Goal: Task Accomplishment & Management: Complete application form

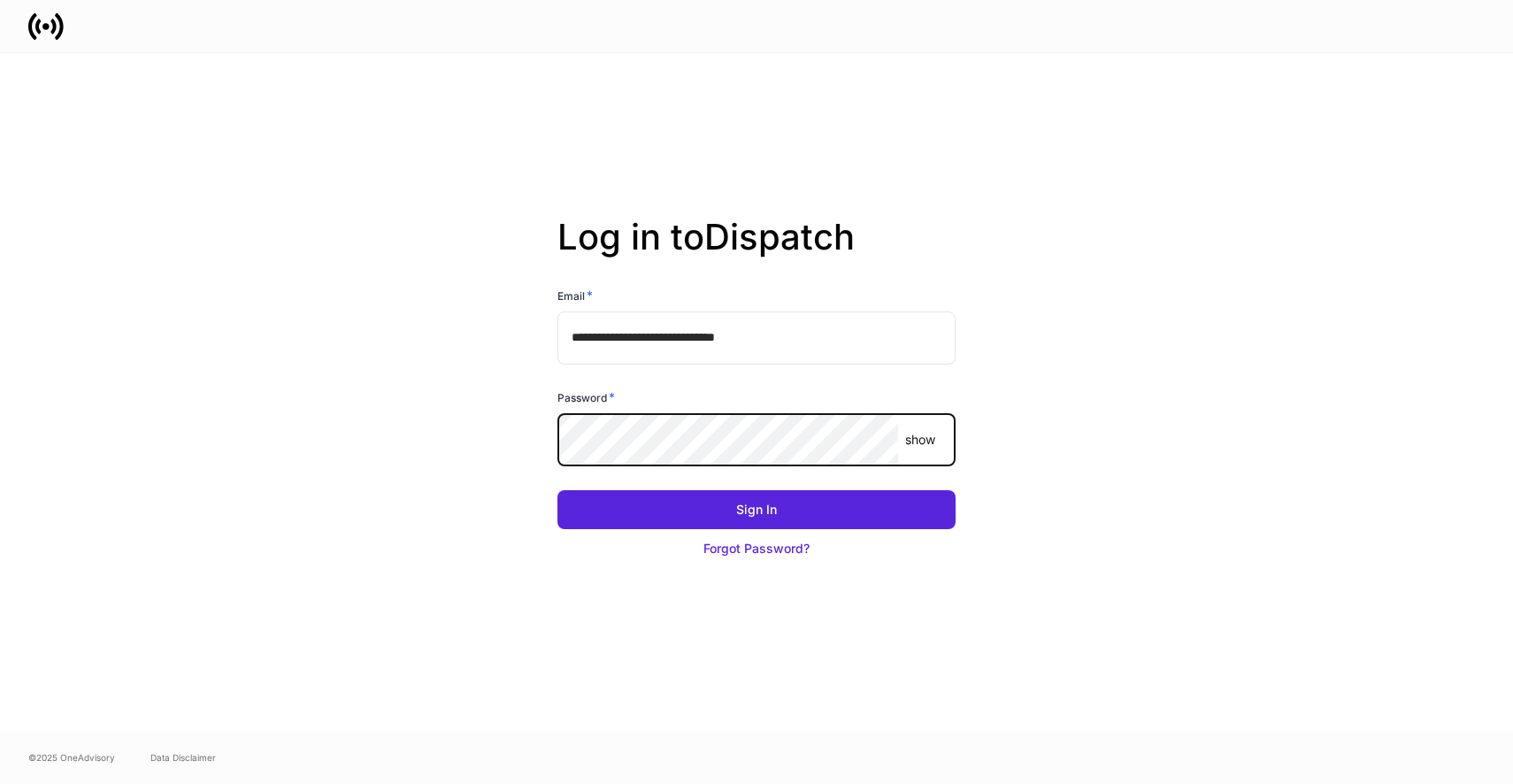
click at [558, 490] on button "Sign In" at bounding box center [757, 509] width 398 height 39
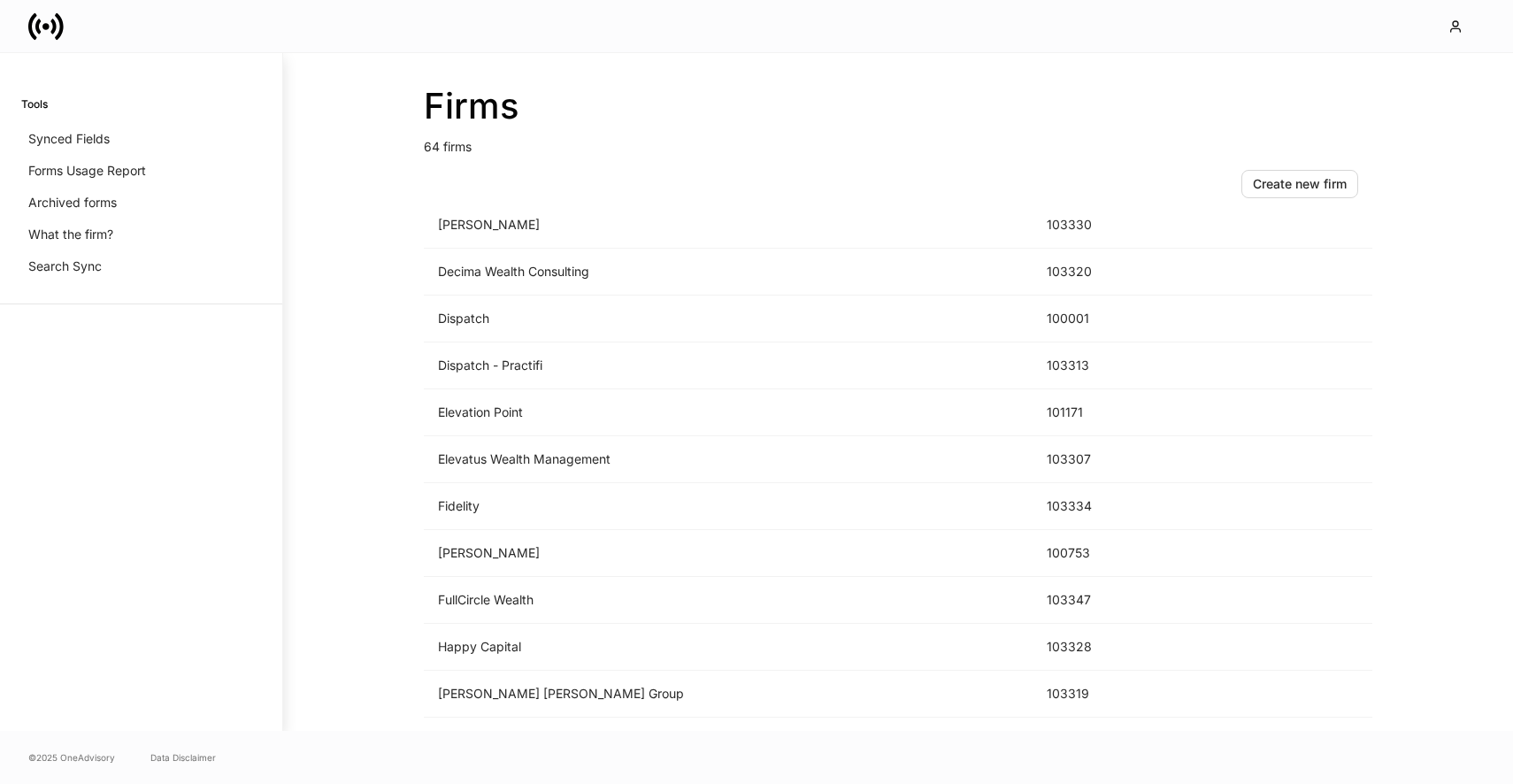
scroll to position [999, 0]
click at [583, 241] on td "[PERSON_NAME]" at bounding box center [728, 228] width 608 height 47
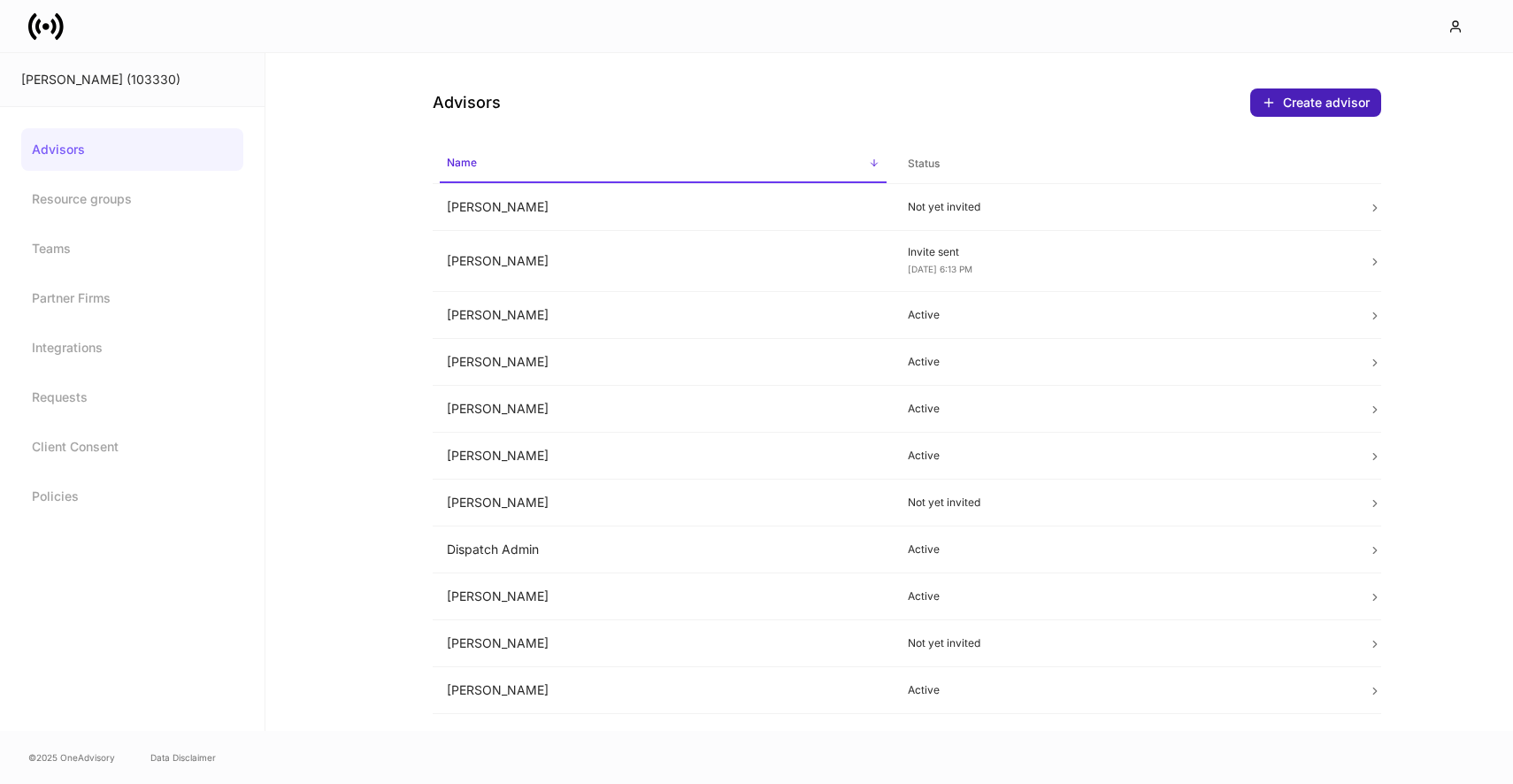
click at [1289, 115] on button "Create advisor" at bounding box center [1315, 102] width 131 height 28
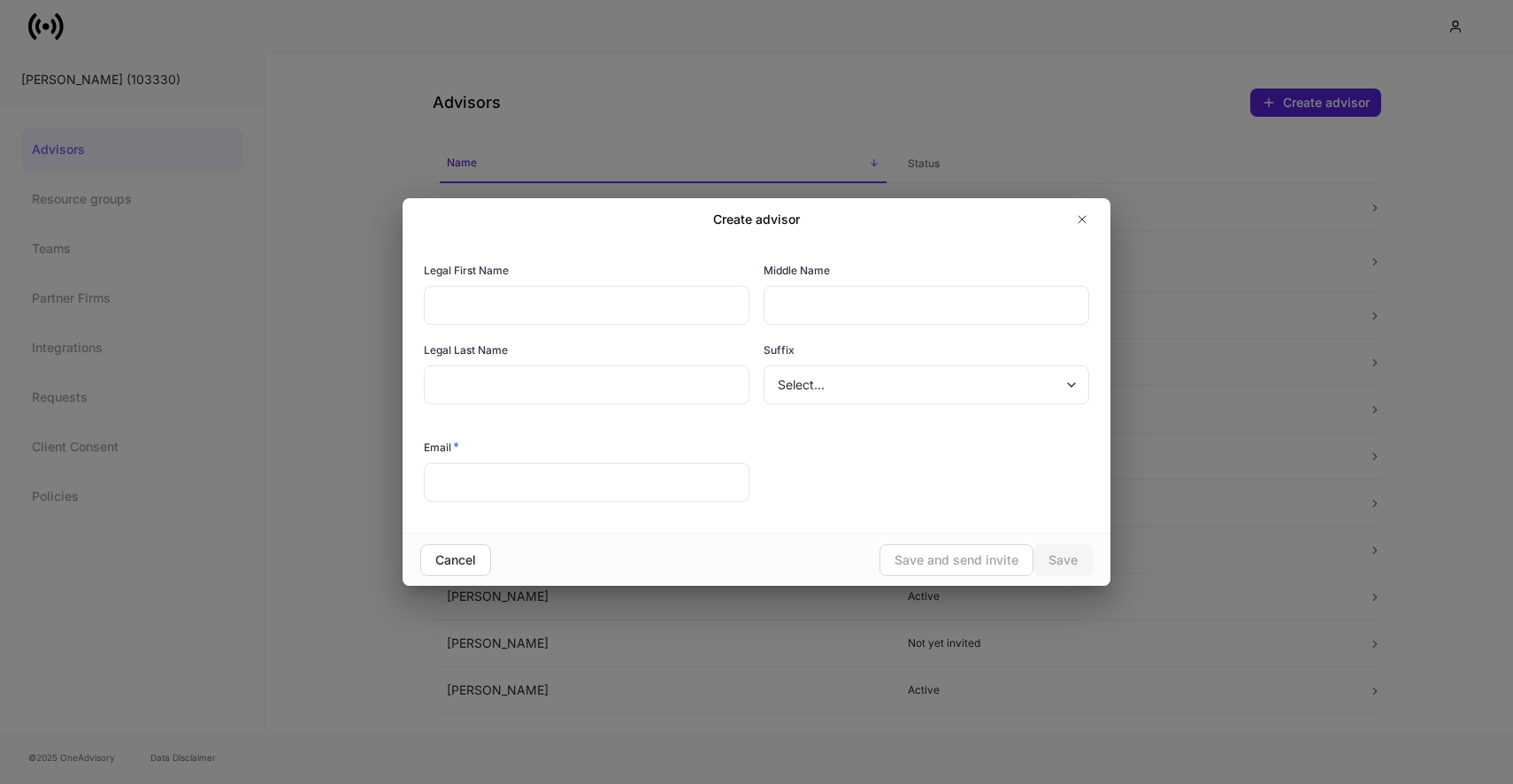
click at [663, 277] on div "Legal First Name" at bounding box center [587, 273] width 326 height 24
click at [663, 300] on input "text" at bounding box center [587, 305] width 326 height 39
type input "*********"
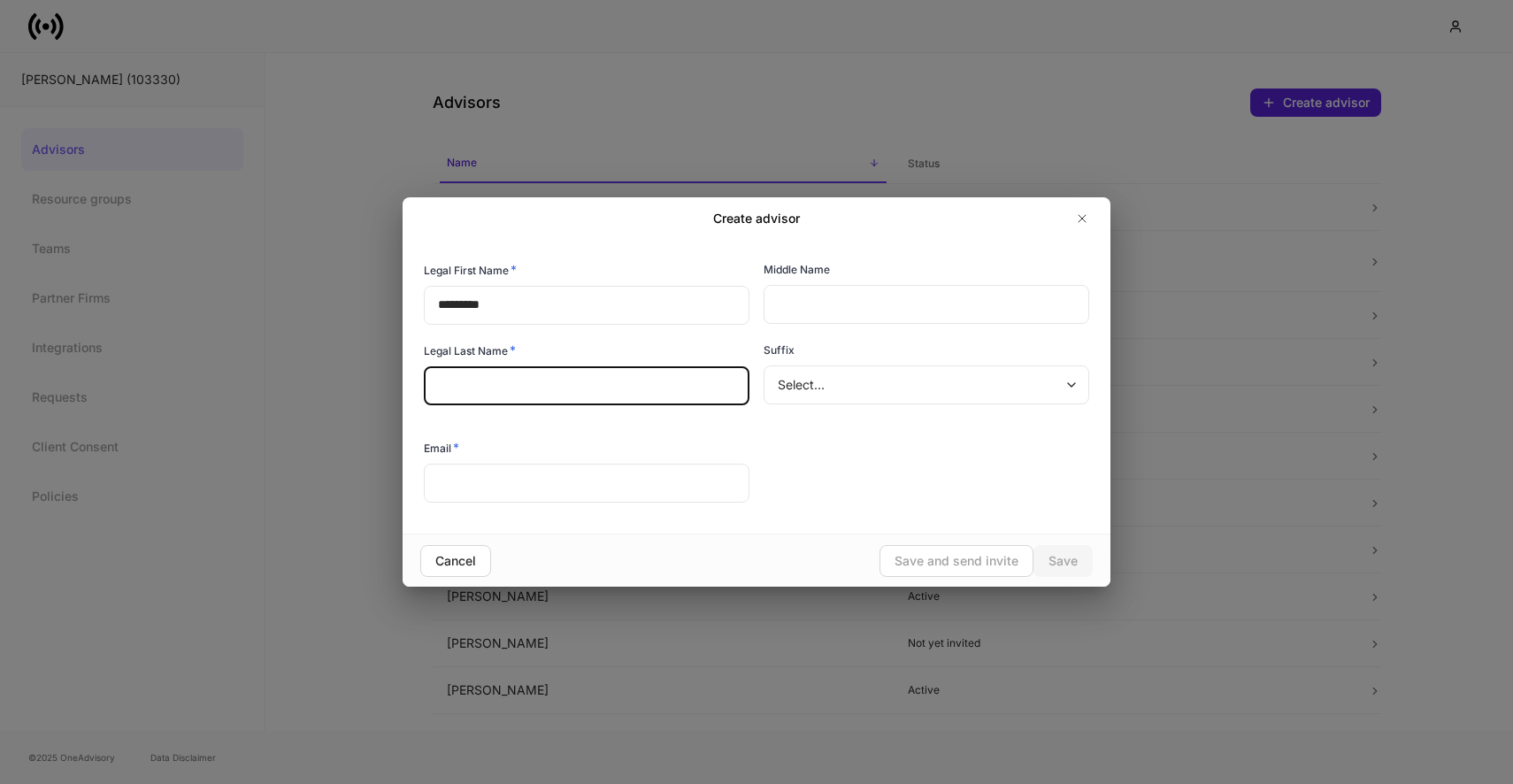
click at [626, 391] on input "text" at bounding box center [587, 385] width 326 height 39
type input "****"
click at [586, 495] on input "text" at bounding box center [587, 483] width 326 height 39
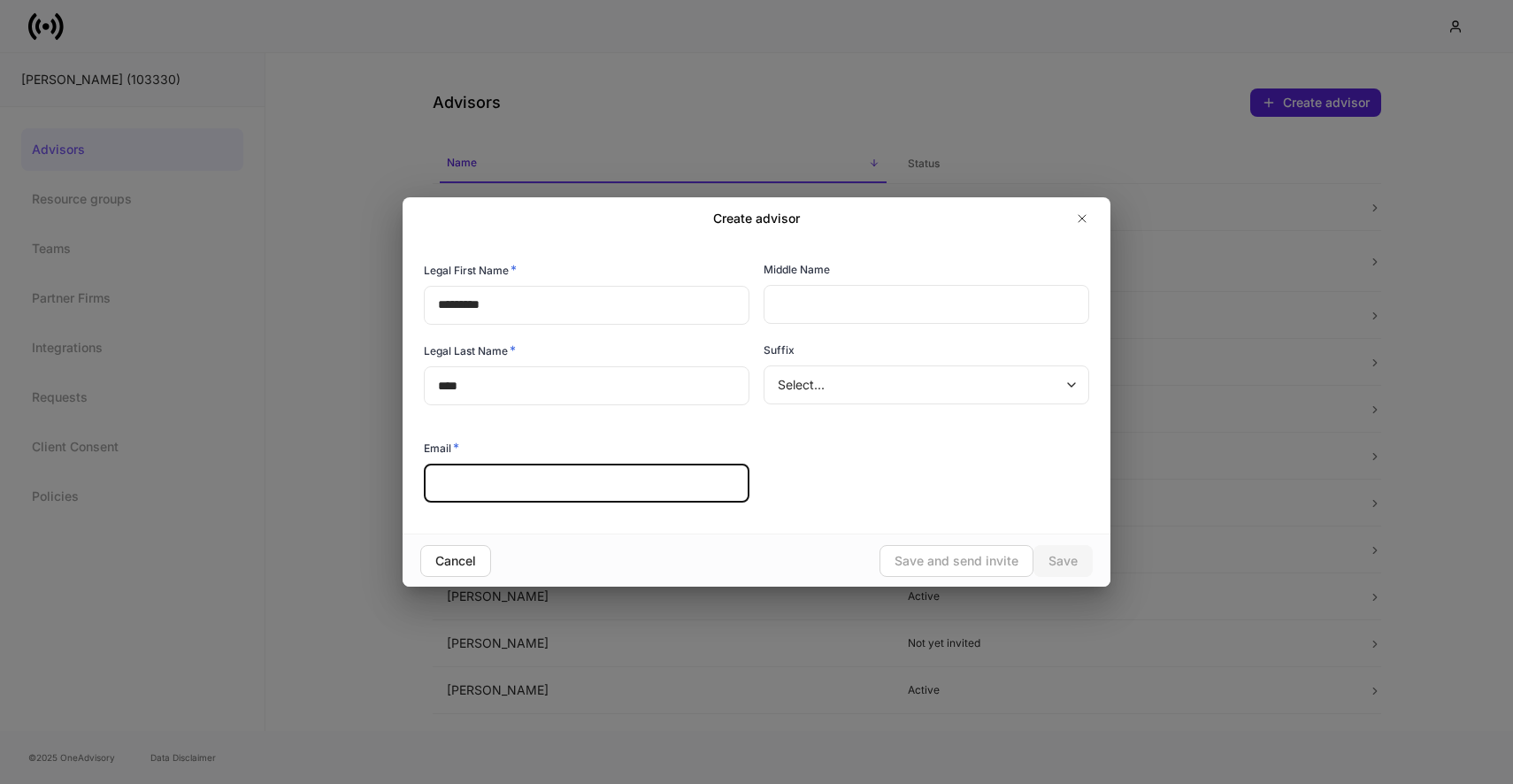
paste input "**********"
type input "**********"
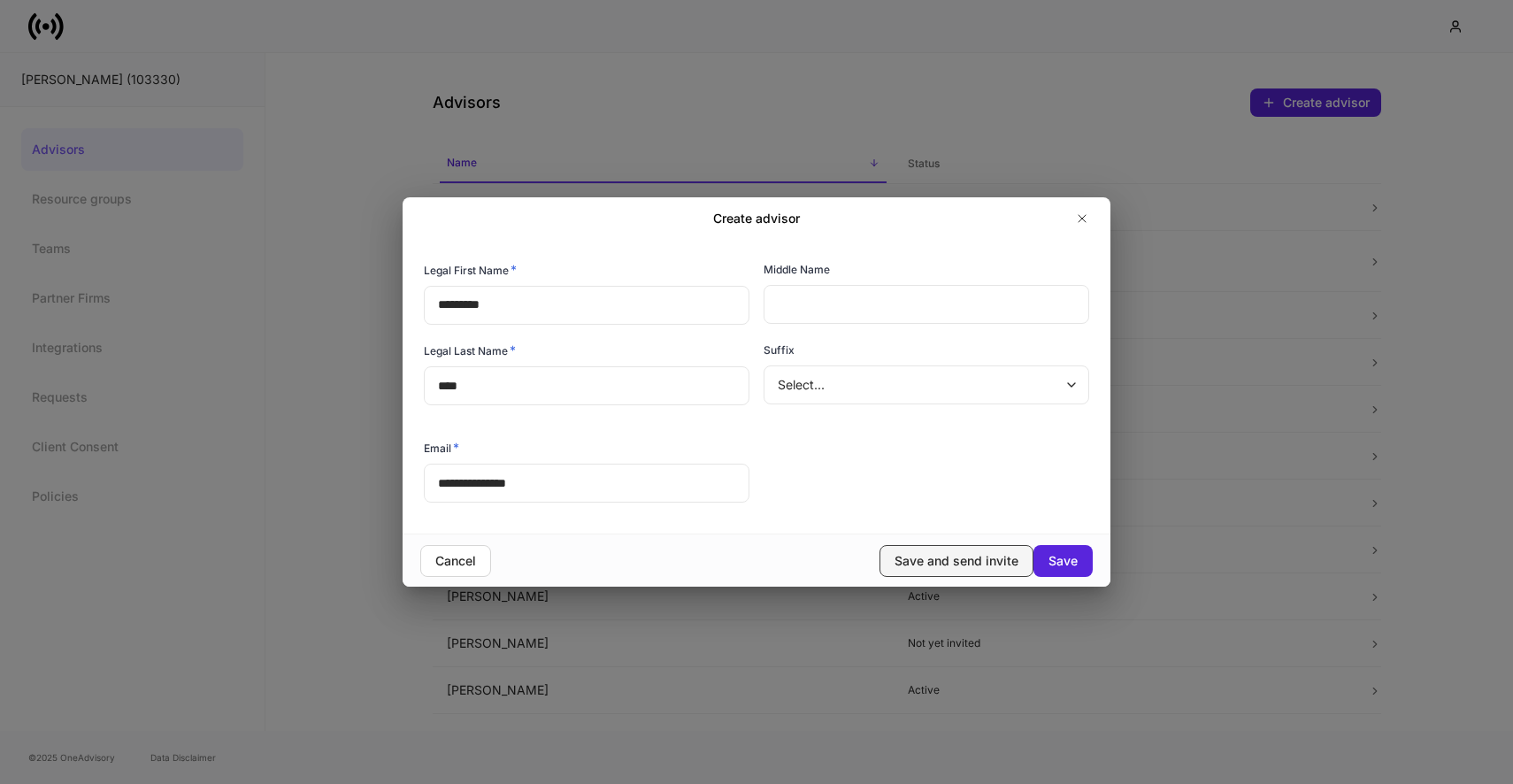
click at [987, 572] on button "Save and send invite" at bounding box center [956, 560] width 154 height 32
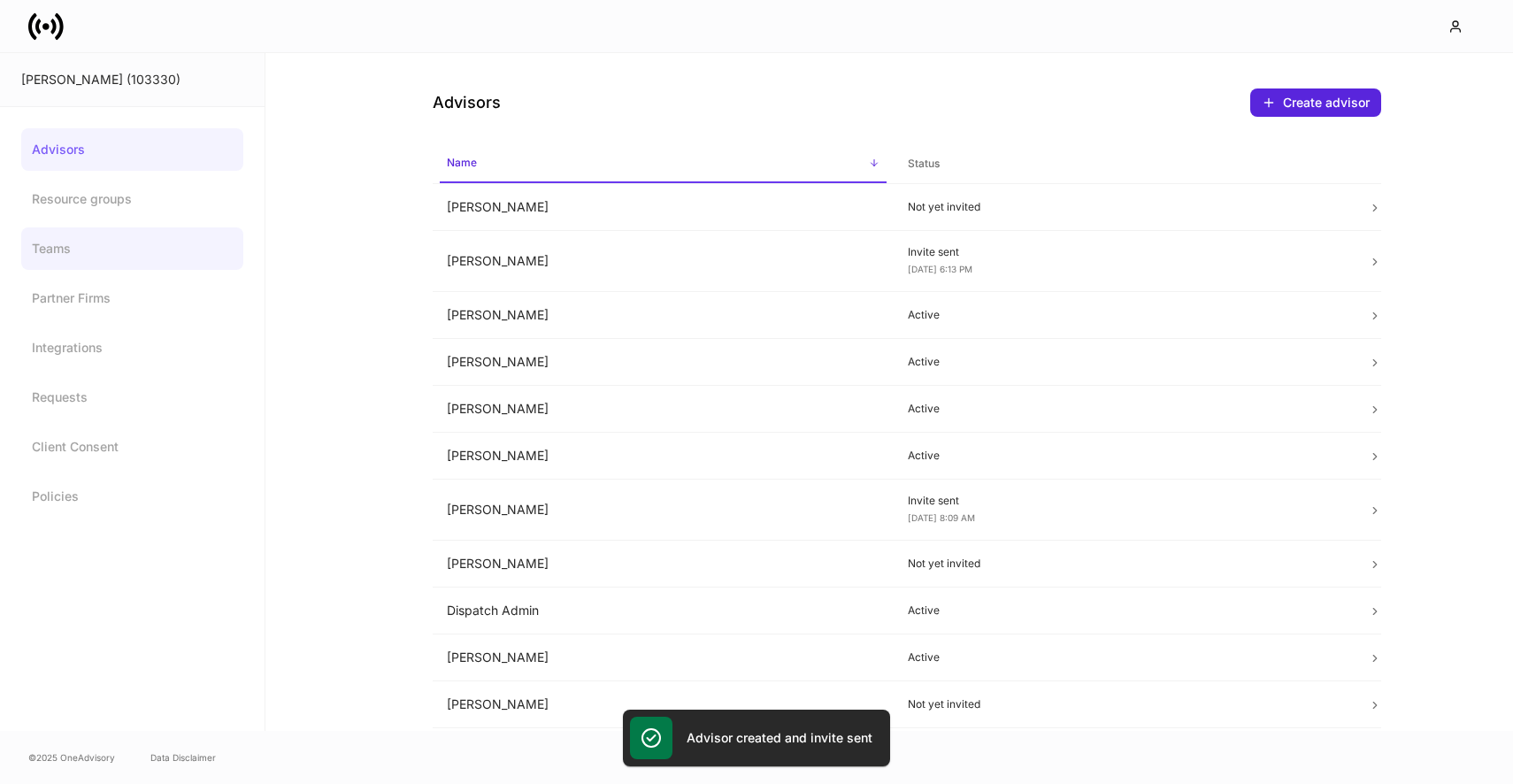
click at [120, 262] on link "Teams" at bounding box center [131, 248] width 222 height 43
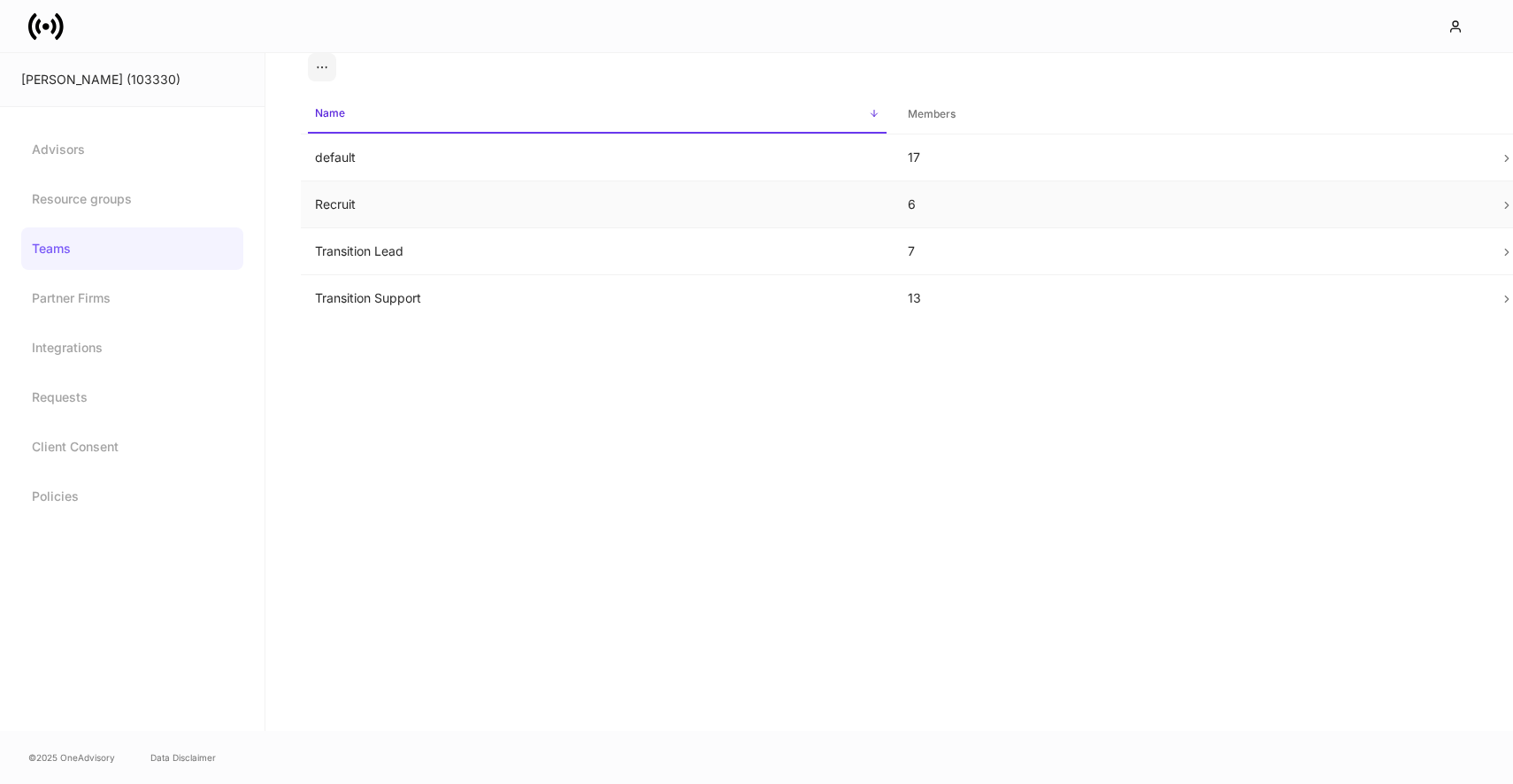
click at [460, 199] on td "Recruit" at bounding box center [597, 205] width 593 height 47
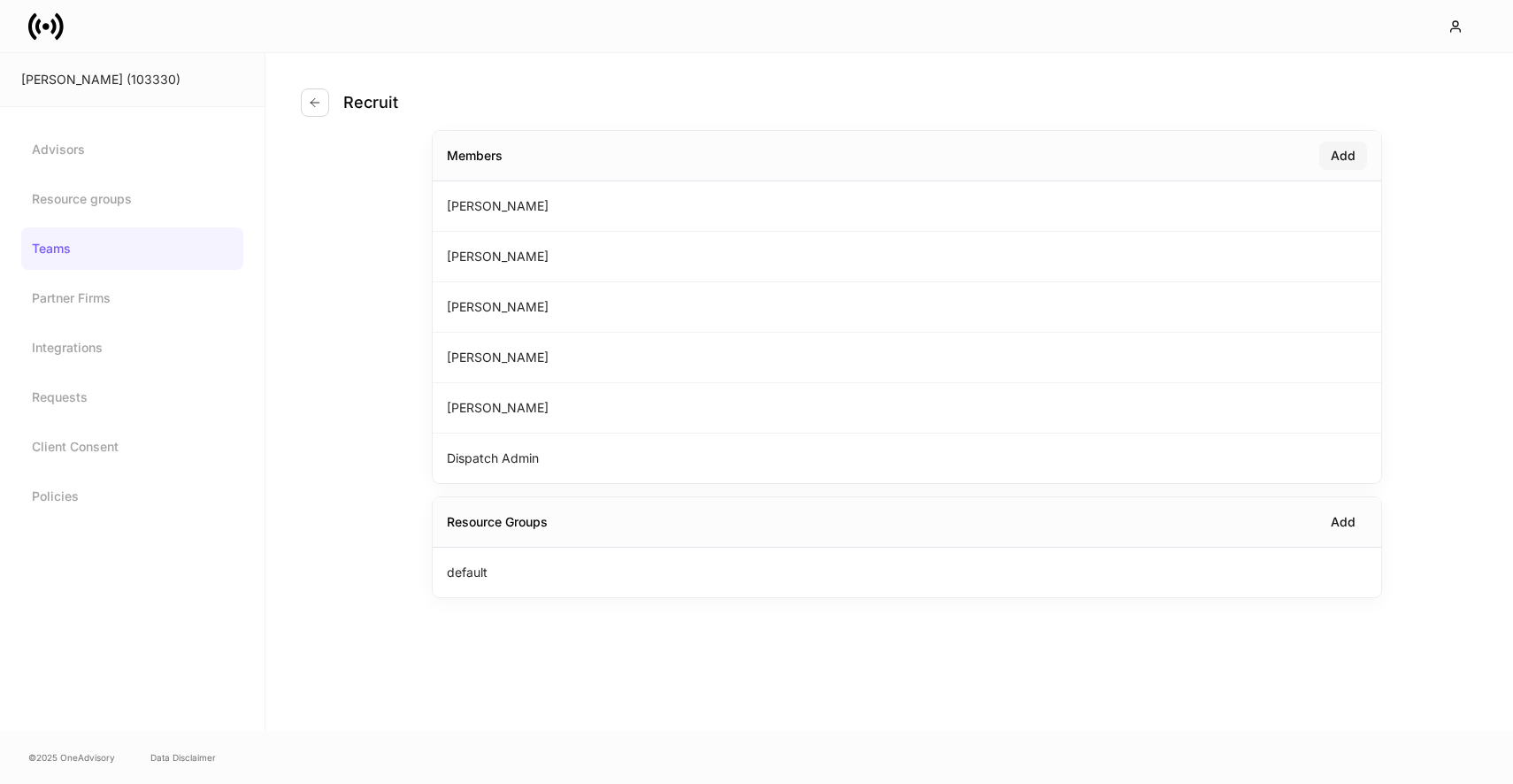
click at [1348, 153] on div "Add" at bounding box center [1342, 156] width 24 height 18
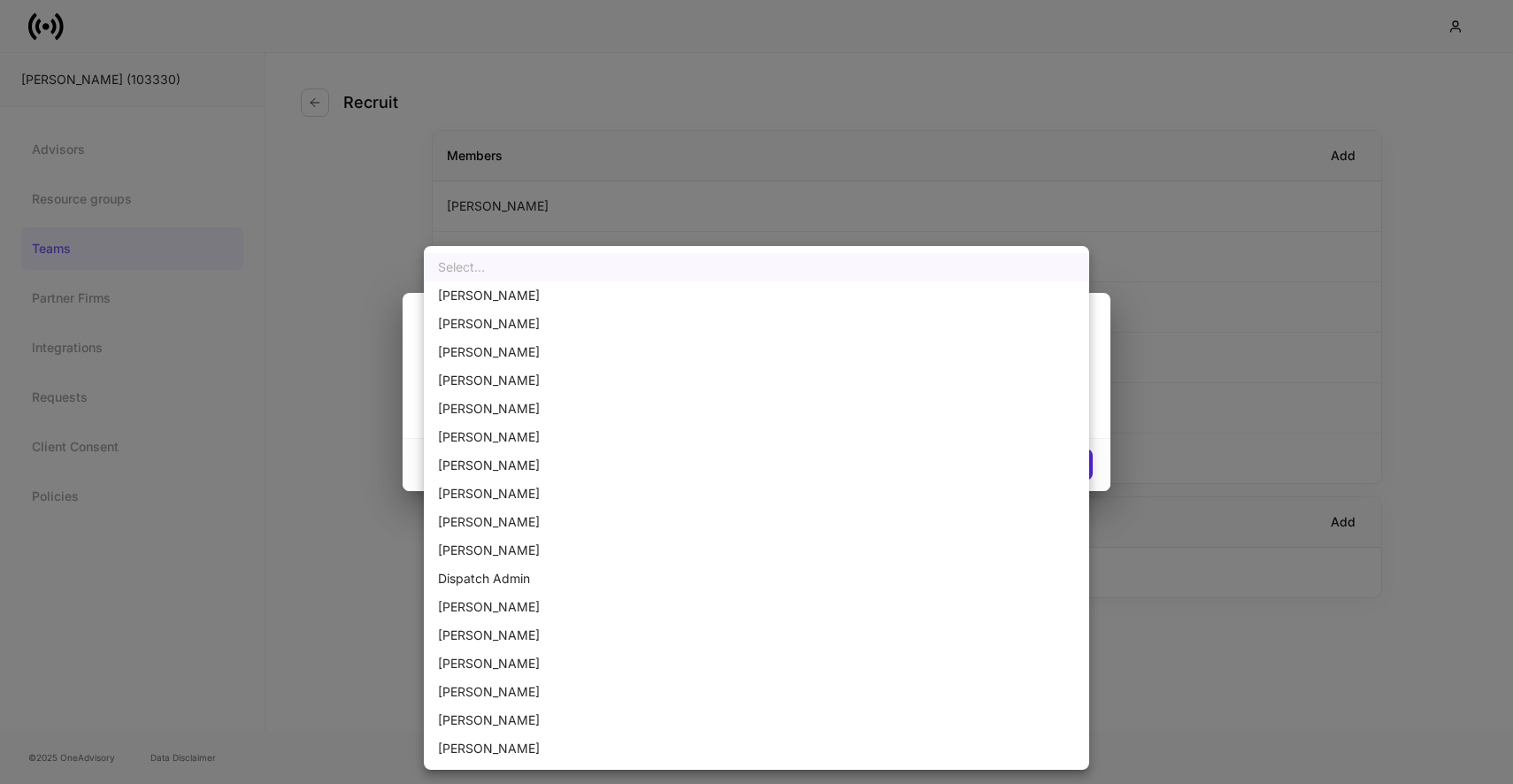
click at [768, 411] on body "D.A. Davidson (103330) Advisors Resource groups Teams Partner Firms Integration…" at bounding box center [756, 392] width 1513 height 784
click at [564, 548] on li "Christine Gary" at bounding box center [756, 550] width 666 height 28
type input "******"
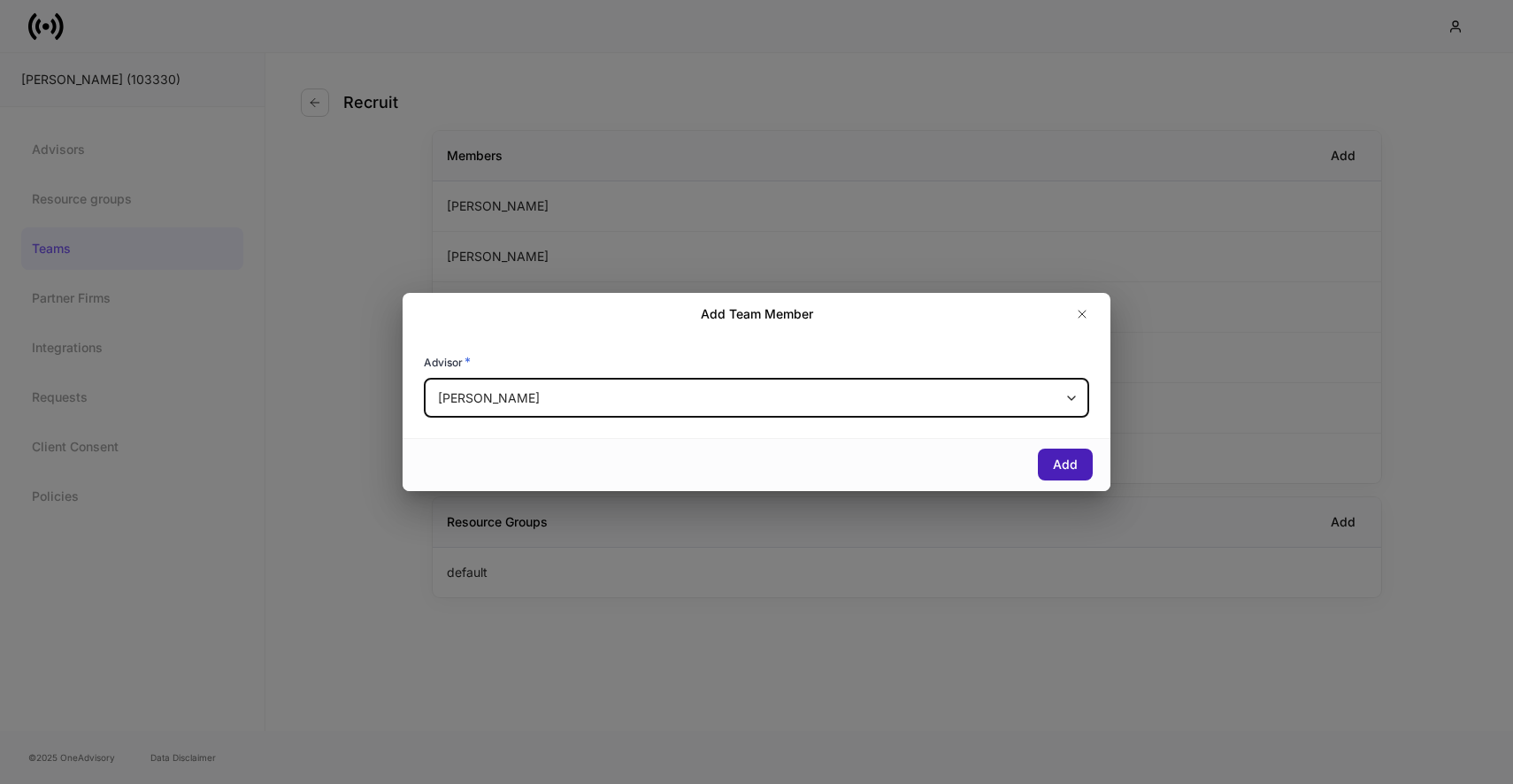
click at [1054, 455] on div "Add" at bounding box center [1065, 464] width 24 height 18
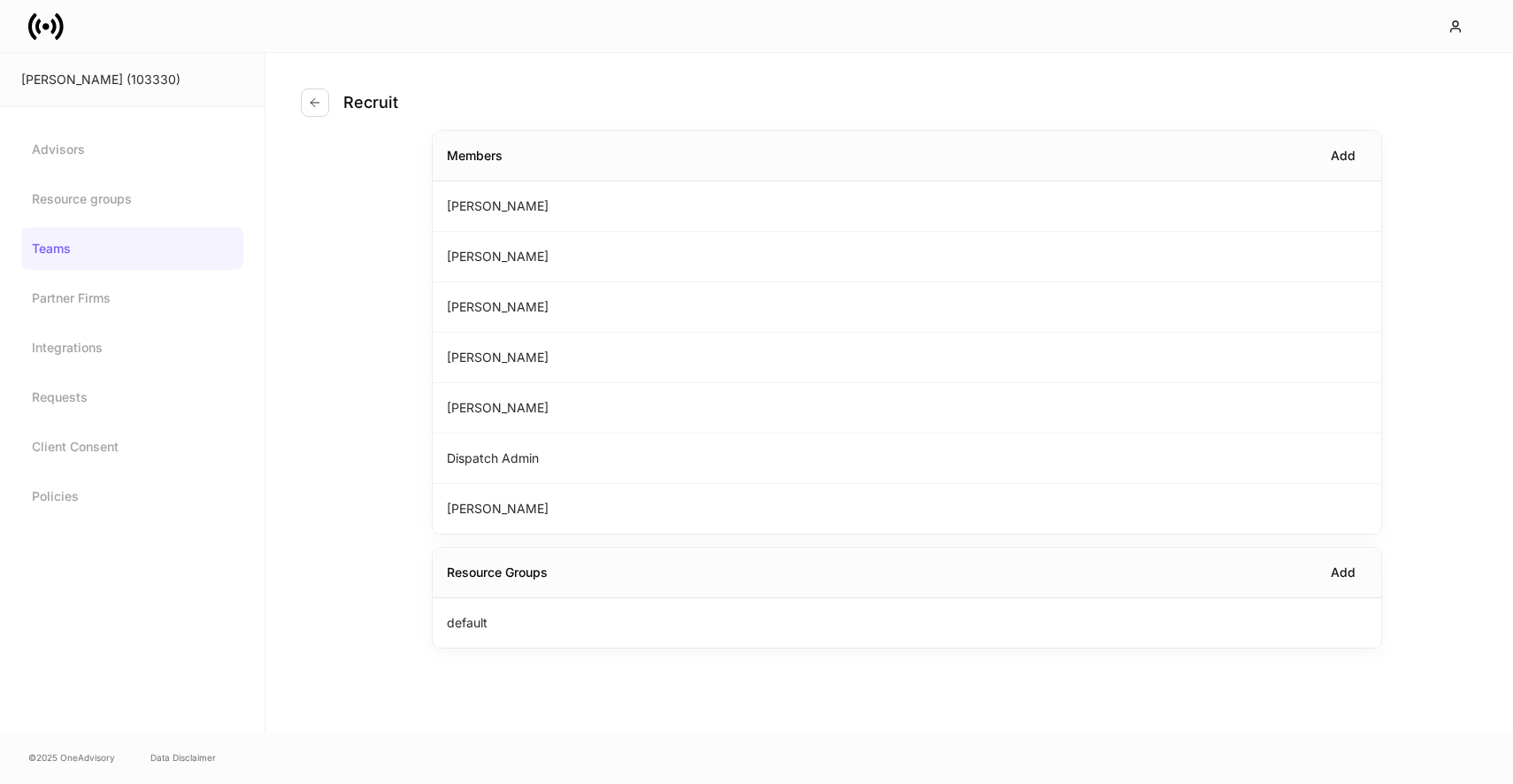
click at [330, 102] on div "Recruit" at bounding box center [356, 102] width 111 height 28
click at [318, 105] on icon "button" at bounding box center [315, 103] width 14 height 14
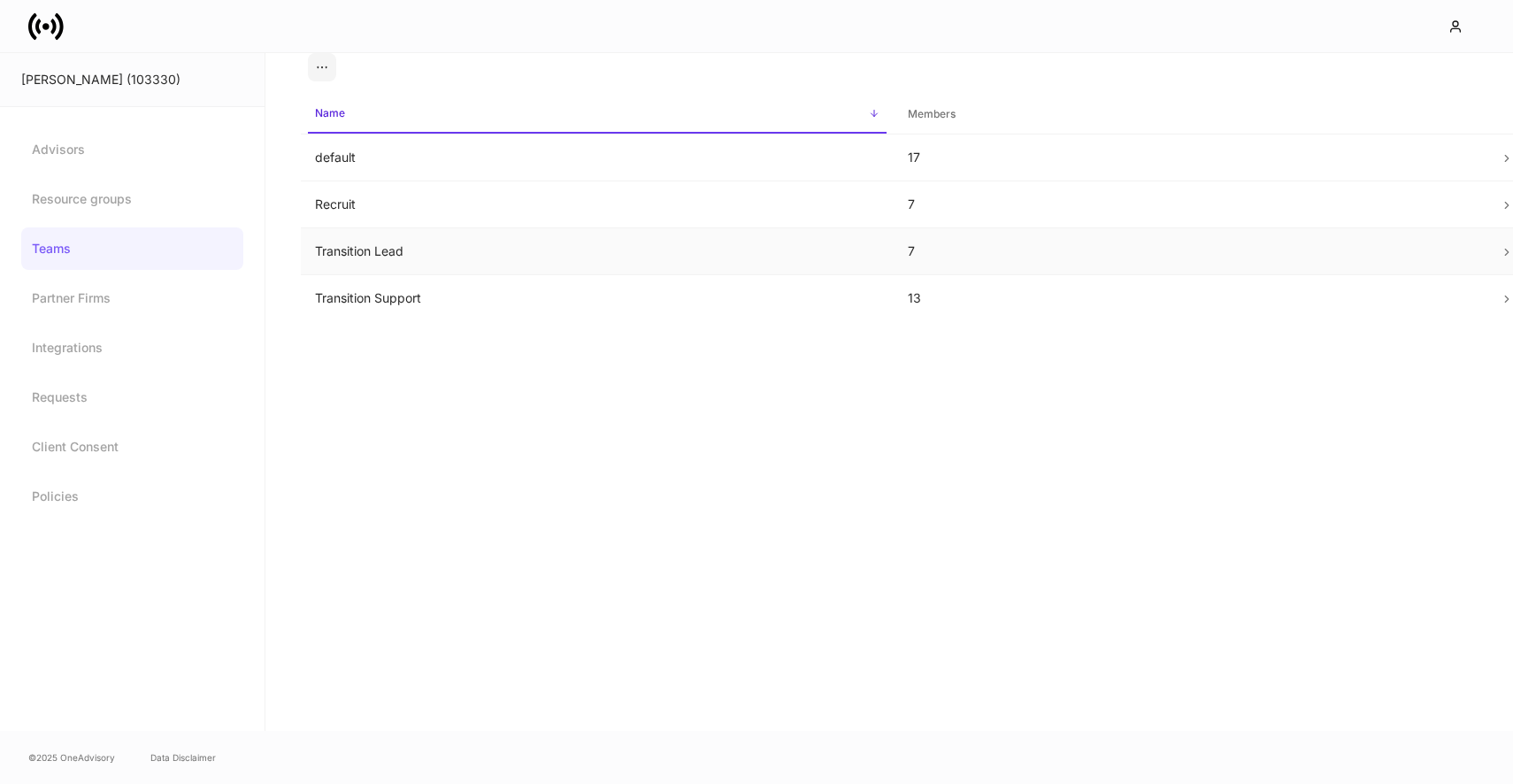
click at [407, 237] on td "Transition Lead" at bounding box center [597, 252] width 593 height 47
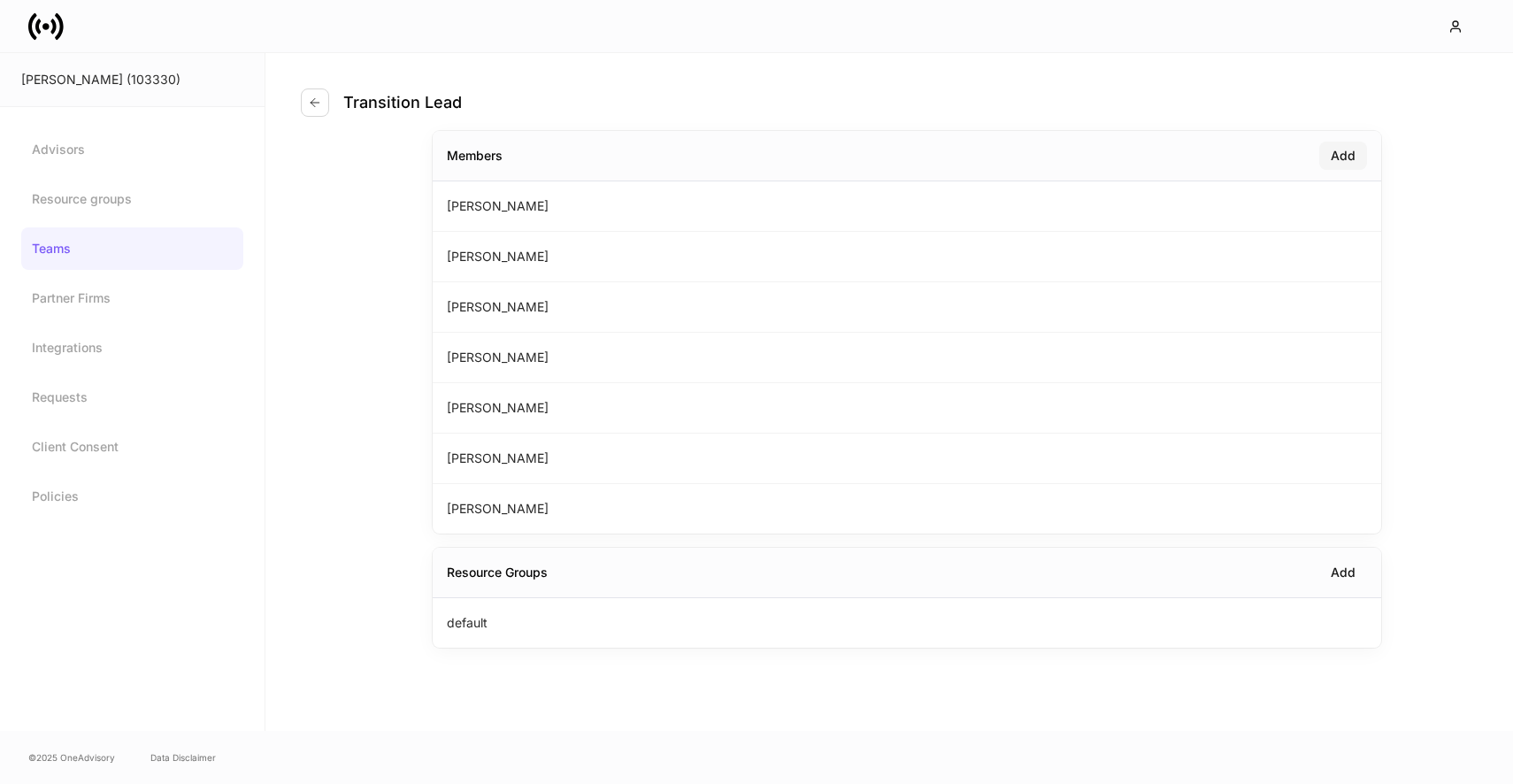
click at [1356, 153] on button "Add" at bounding box center [1343, 155] width 48 height 28
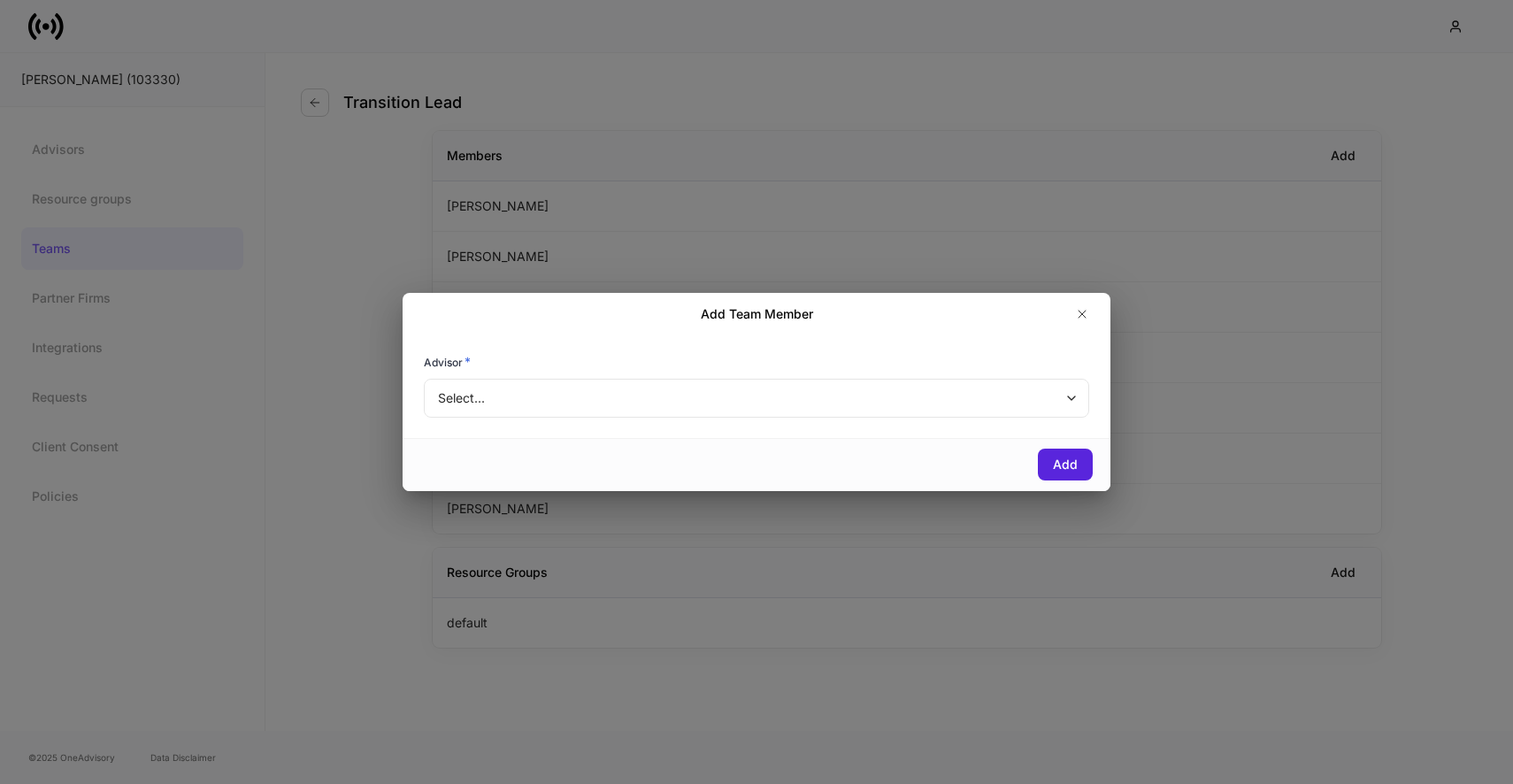
click at [829, 404] on body "D.A. Davidson (103330) Advisors Resource groups Teams Partner Firms Integration…" at bounding box center [756, 392] width 1513 height 784
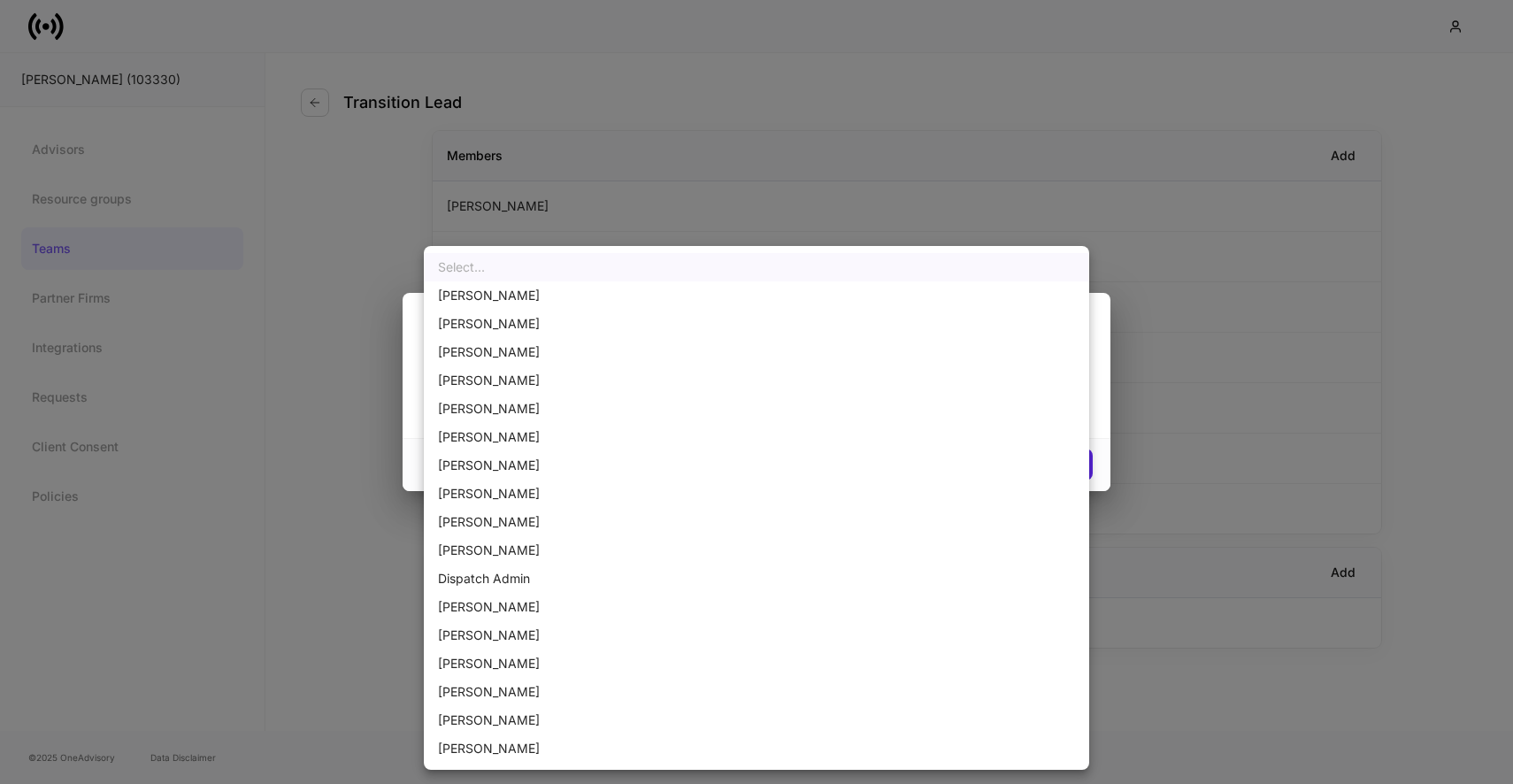
click at [589, 551] on li "Christine Gary" at bounding box center [756, 550] width 666 height 28
type input "******"
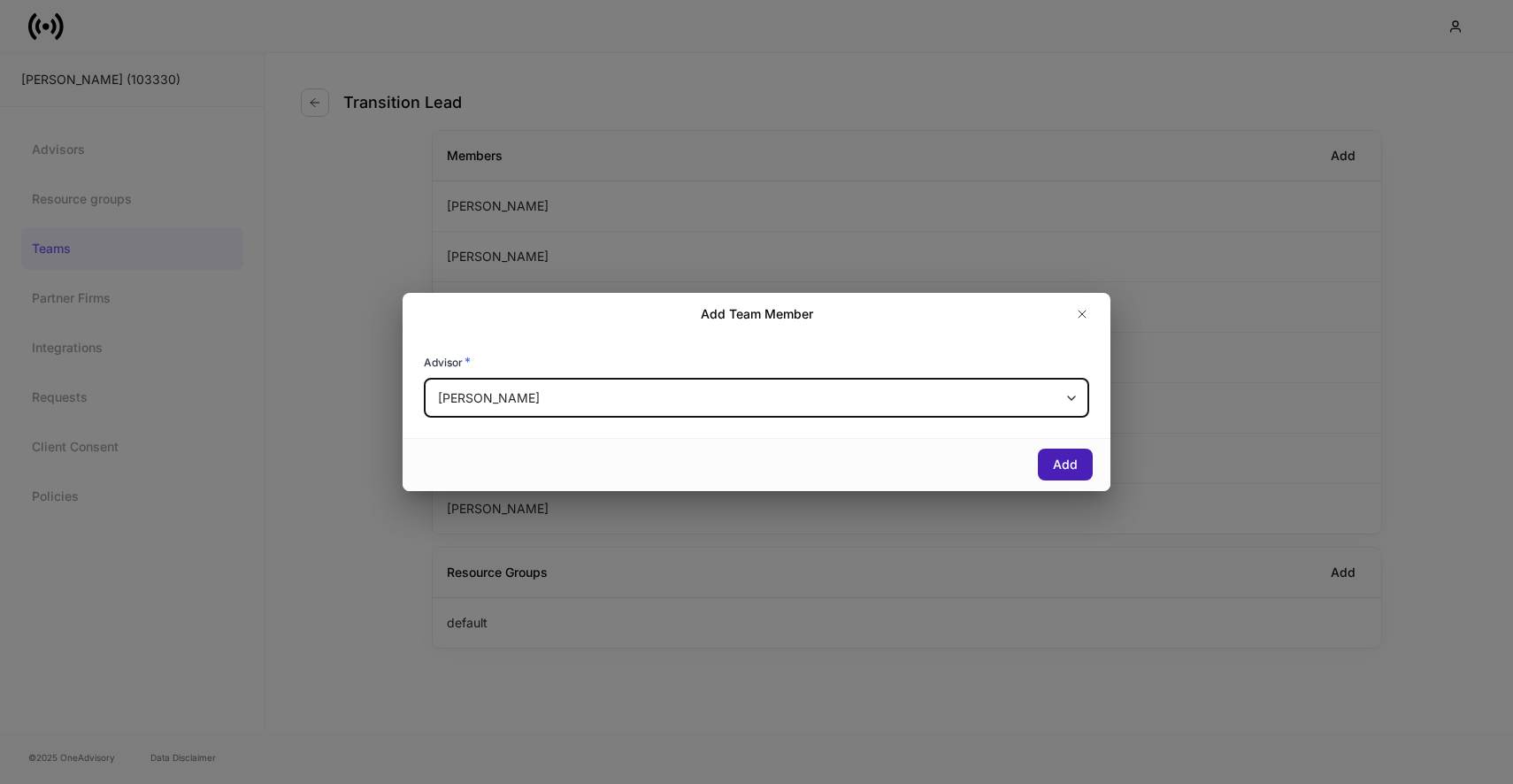
click at [1057, 456] on div "Add" at bounding box center [1065, 464] width 24 height 18
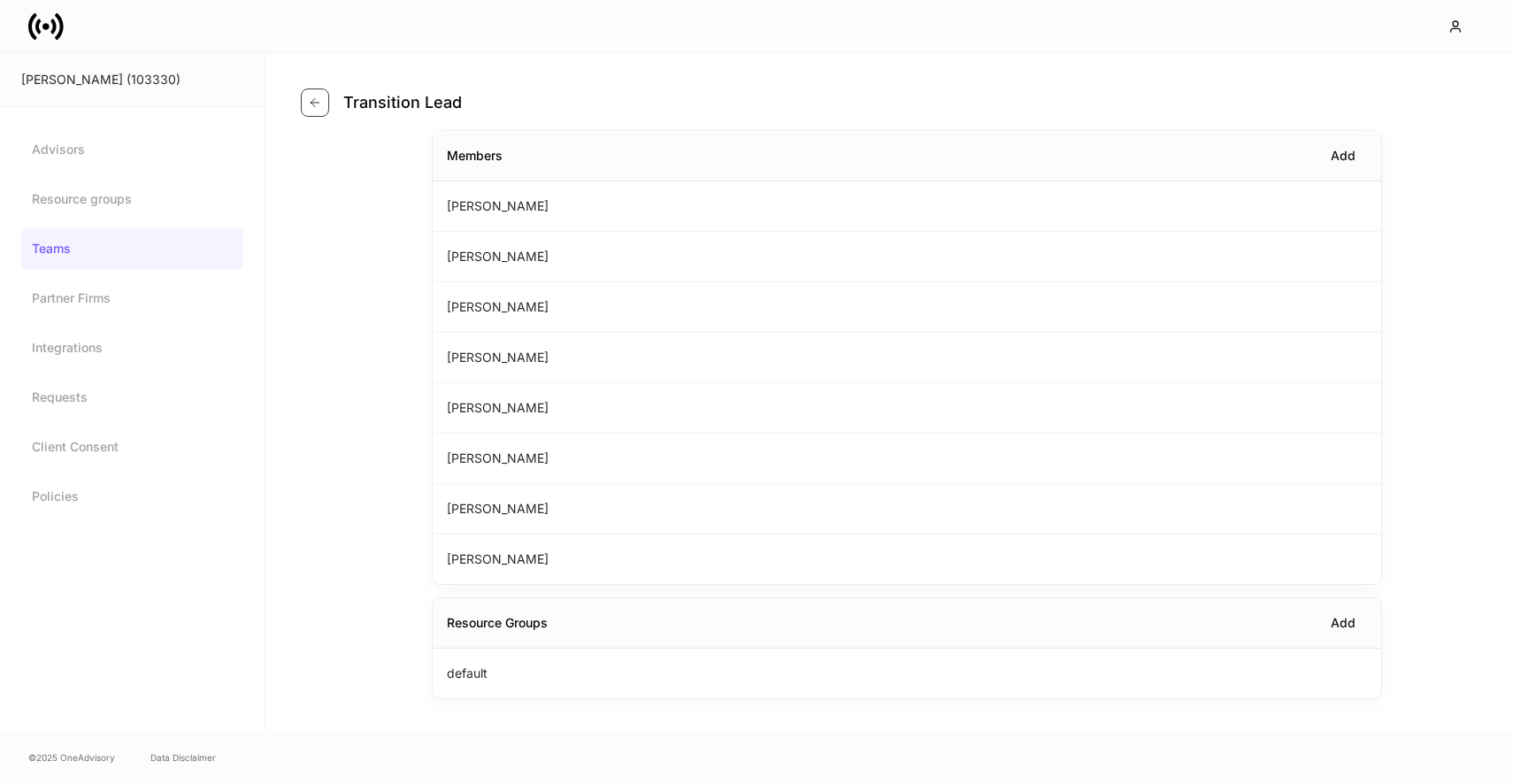
click at [318, 103] on icon "button" at bounding box center [315, 103] width 14 height 14
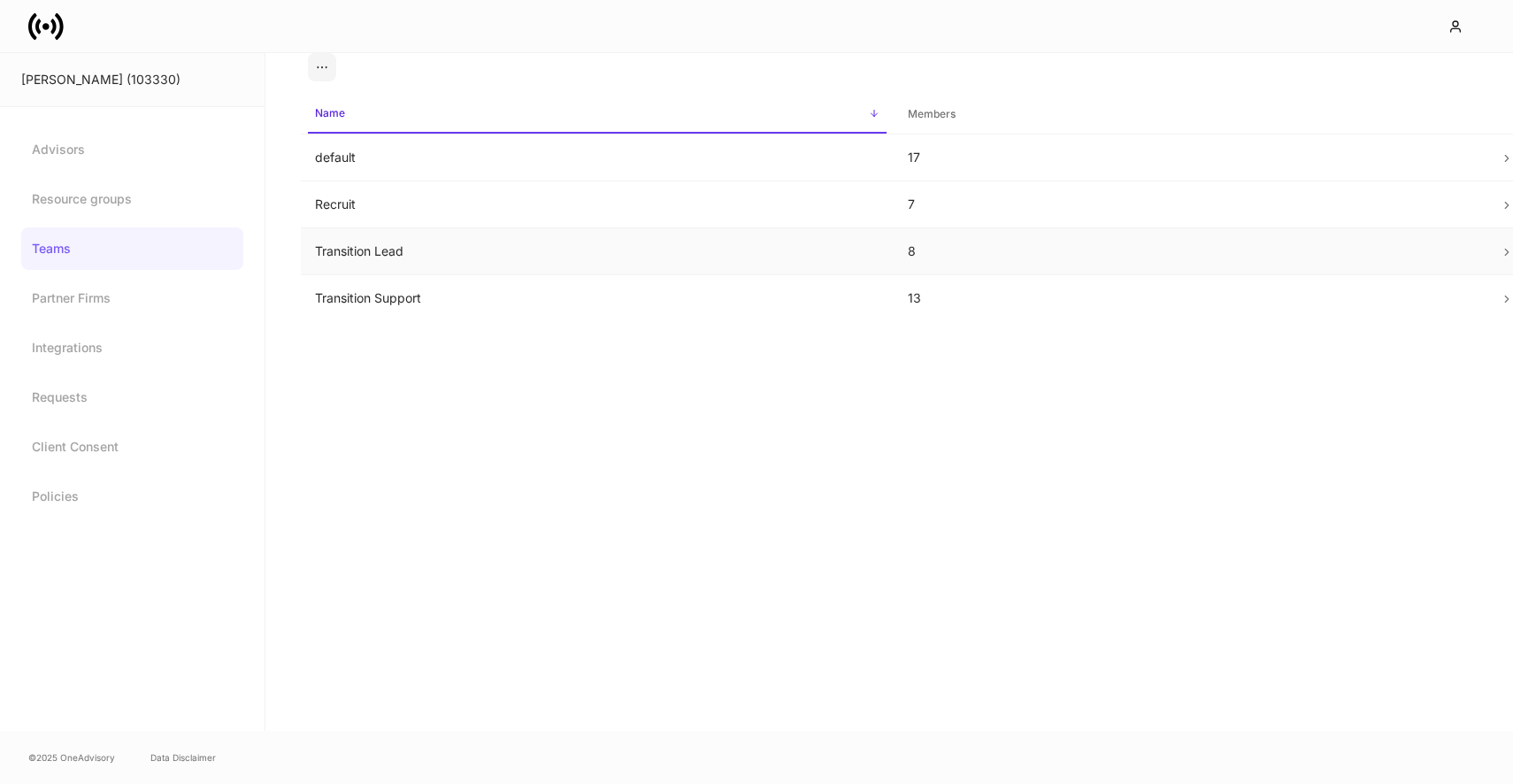
click at [522, 254] on td "Transition Lead" at bounding box center [597, 252] width 593 height 47
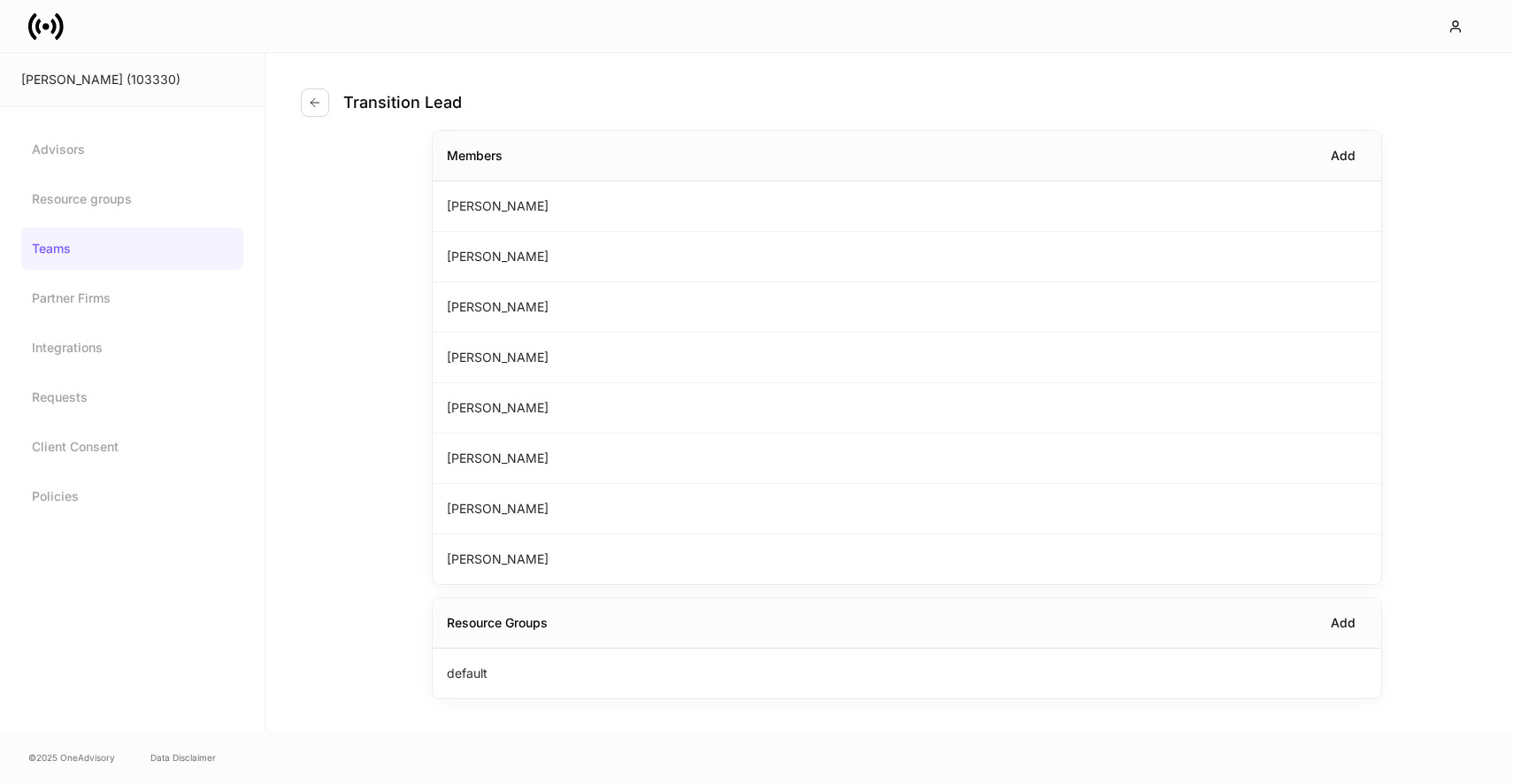
click at [330, 109] on div "Transition Lead" at bounding box center [388, 102] width 175 height 28
click at [319, 109] on icon "button" at bounding box center [315, 103] width 14 height 14
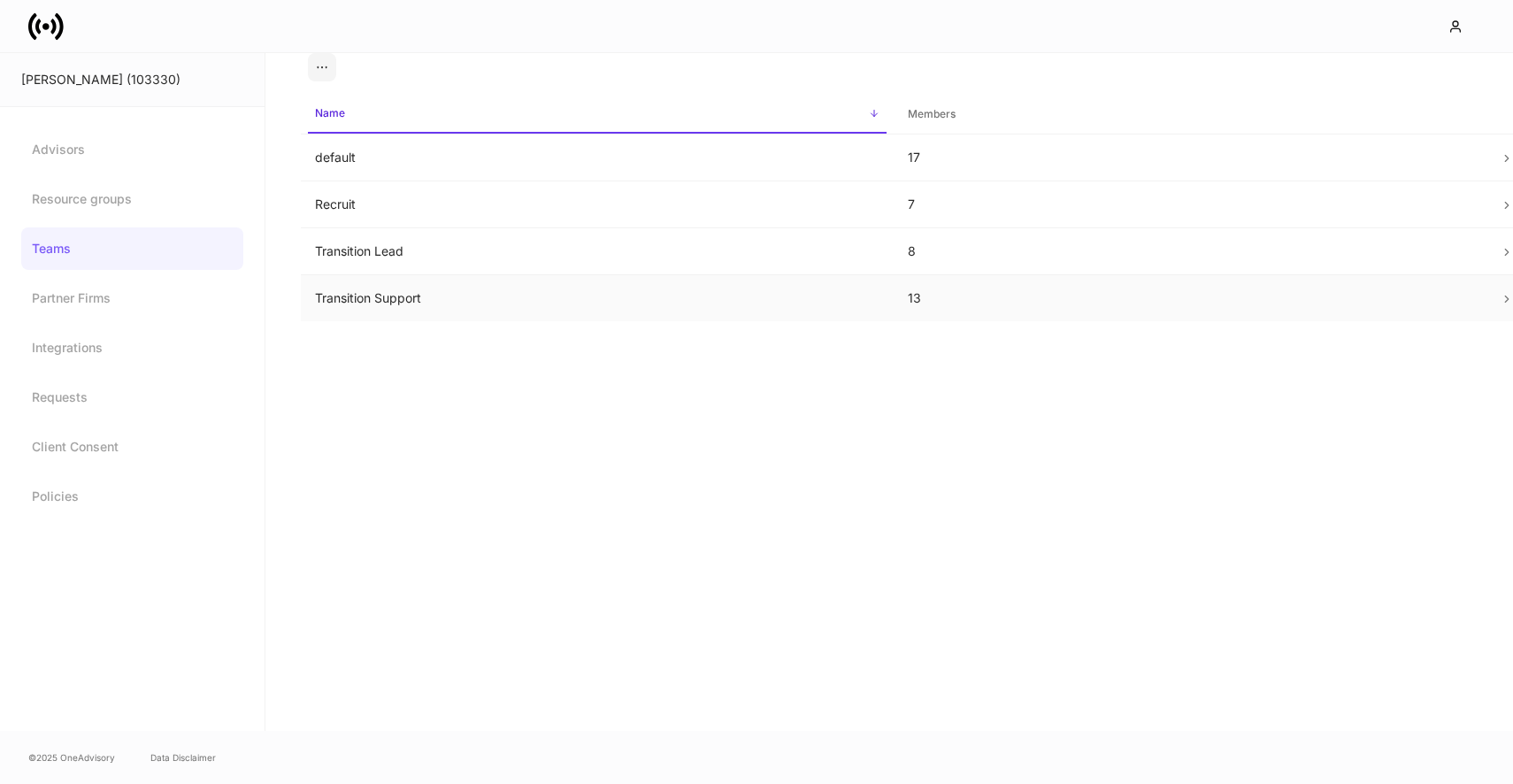
click at [431, 292] on td "Transition Support" at bounding box center [597, 299] width 593 height 47
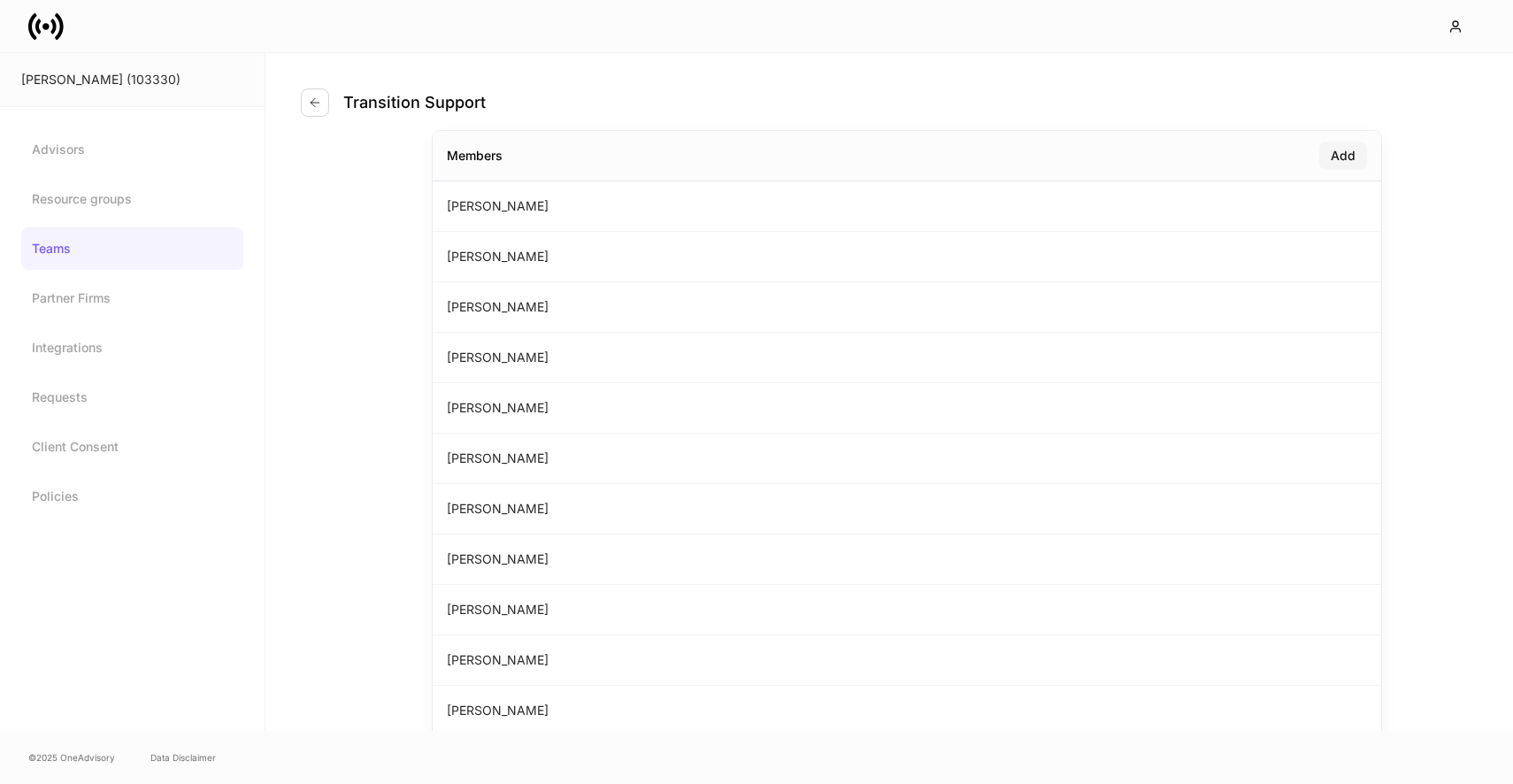
click at [1355, 158] on button "Add" at bounding box center [1343, 155] width 48 height 28
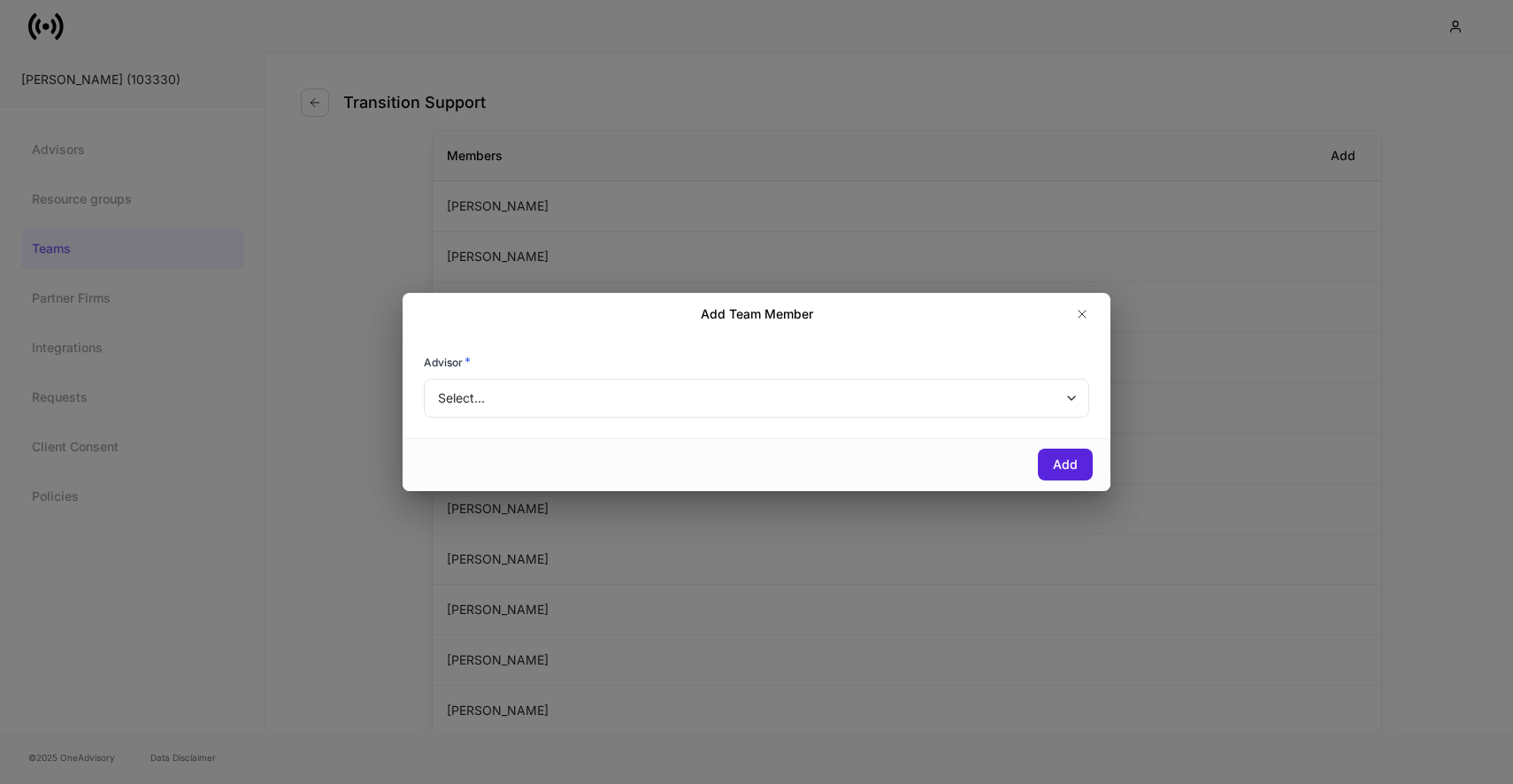
click at [789, 409] on body "D.A. Davidson (103330) Advisors Resource groups Teams Partner Firms Integration…" at bounding box center [756, 392] width 1513 height 784
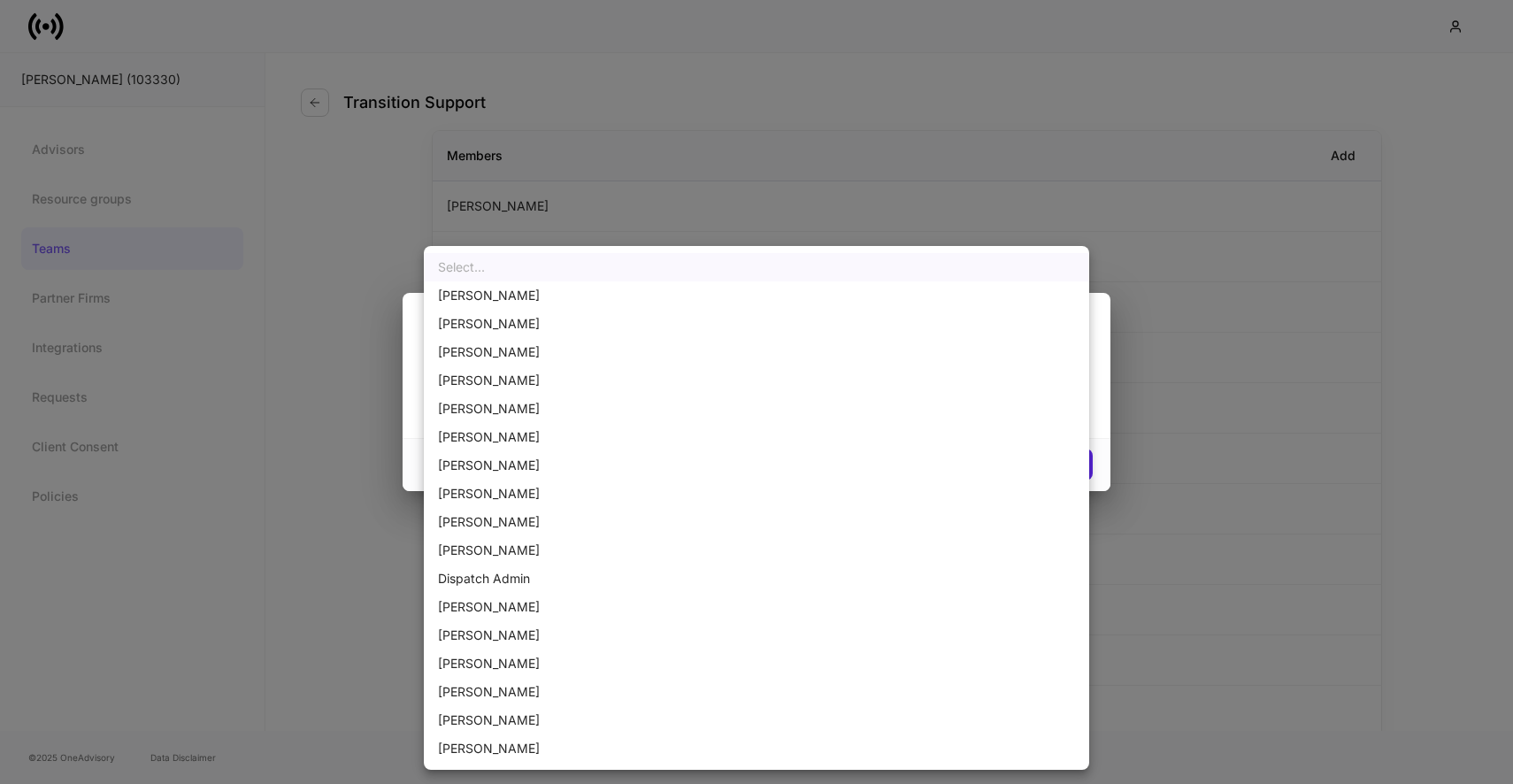
click at [587, 550] on li "Christine Gary" at bounding box center [756, 550] width 666 height 28
type input "******"
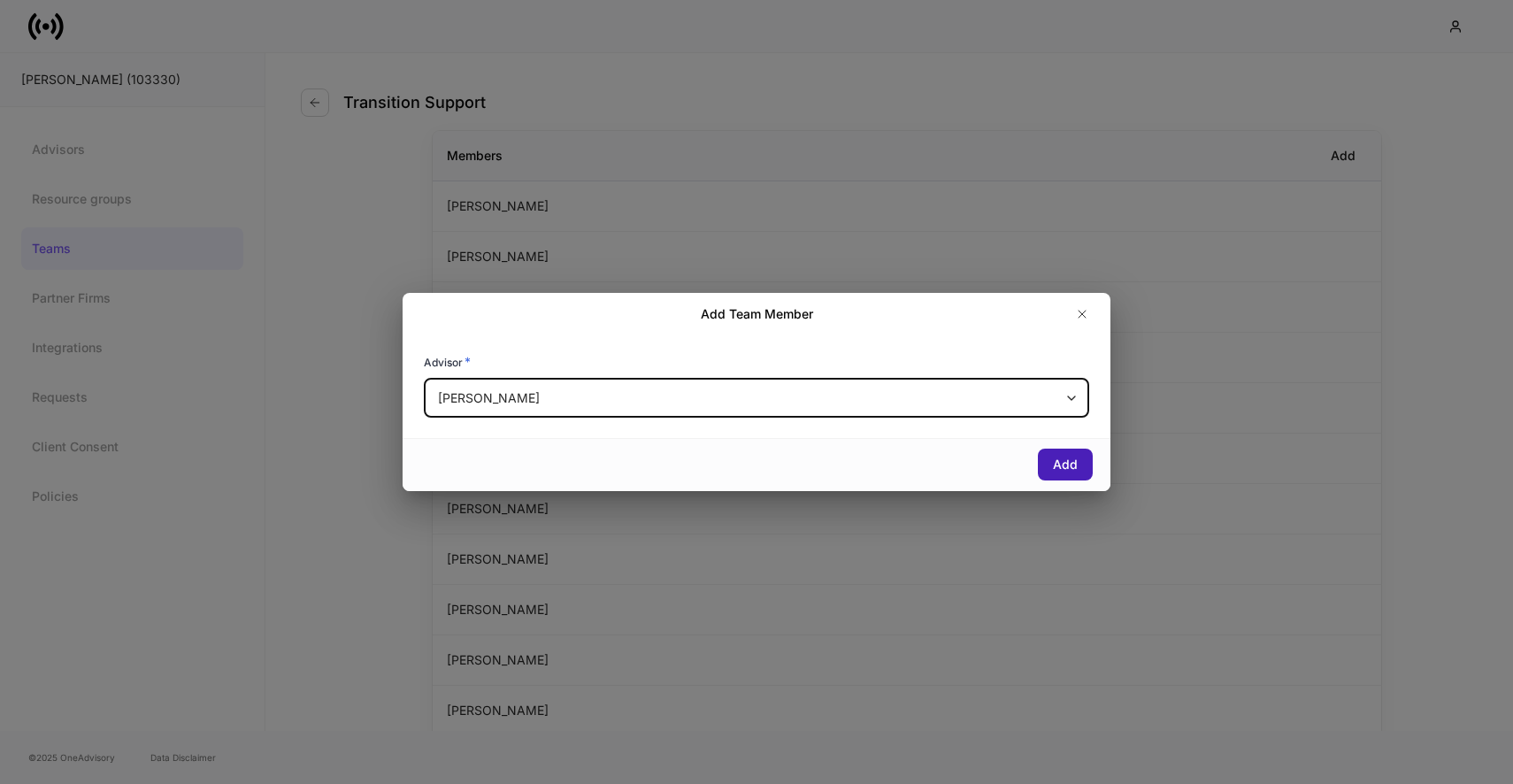
click at [1045, 464] on button "Add" at bounding box center [1065, 464] width 55 height 32
